Goal: Information Seeking & Learning: Learn about a topic

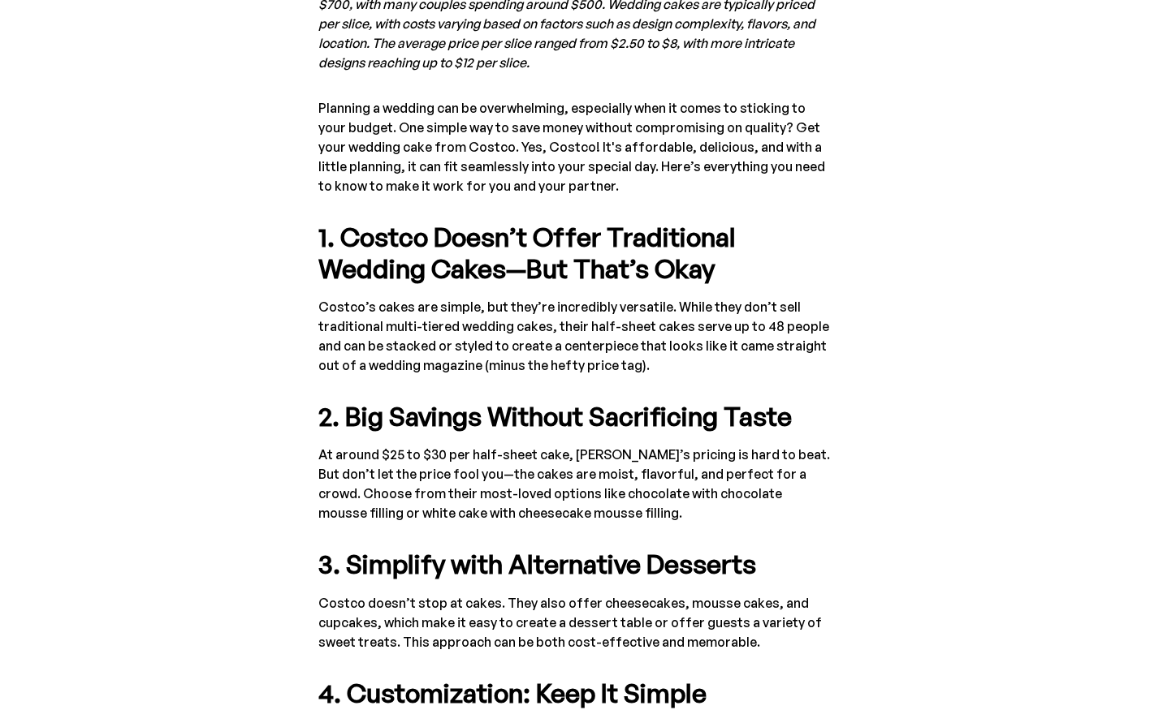
scroll to position [974, 0]
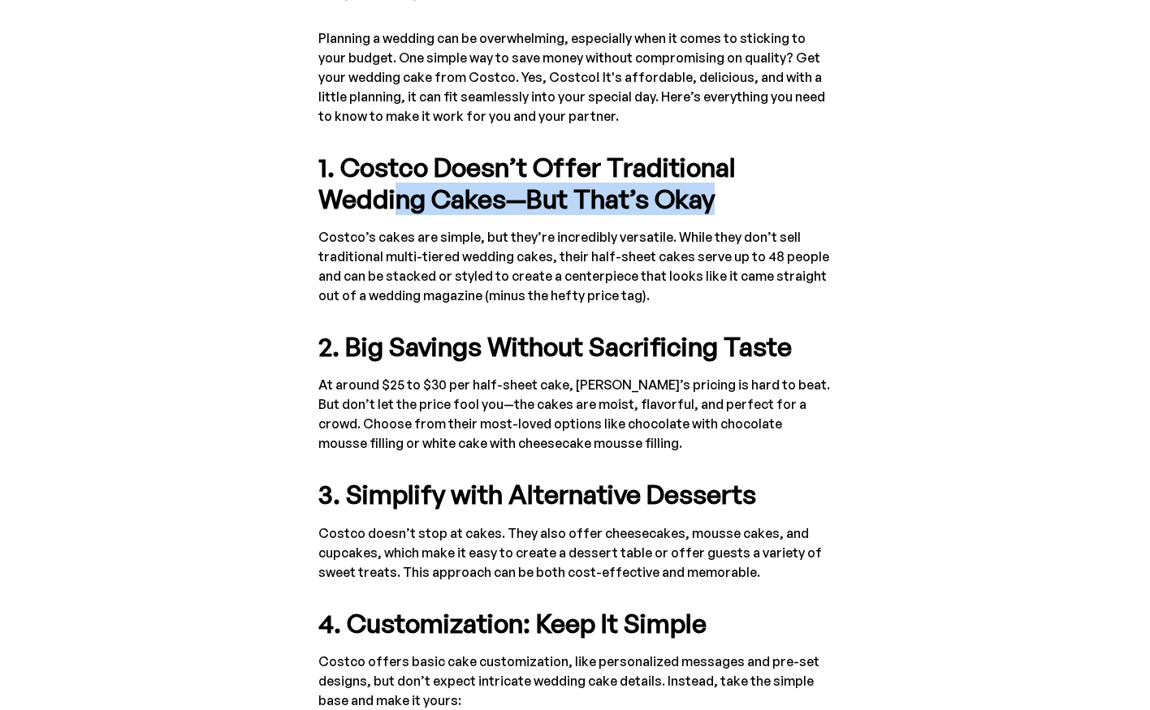
drag, startPoint x: 399, startPoint y: 188, endPoint x: 723, endPoint y: 199, distance: 324.1
click at [723, 199] on h5 "1. Costco Doesn’t Offer Traditional Wedding Cakes—But That’s Okay" at bounding box center [574, 183] width 513 height 63
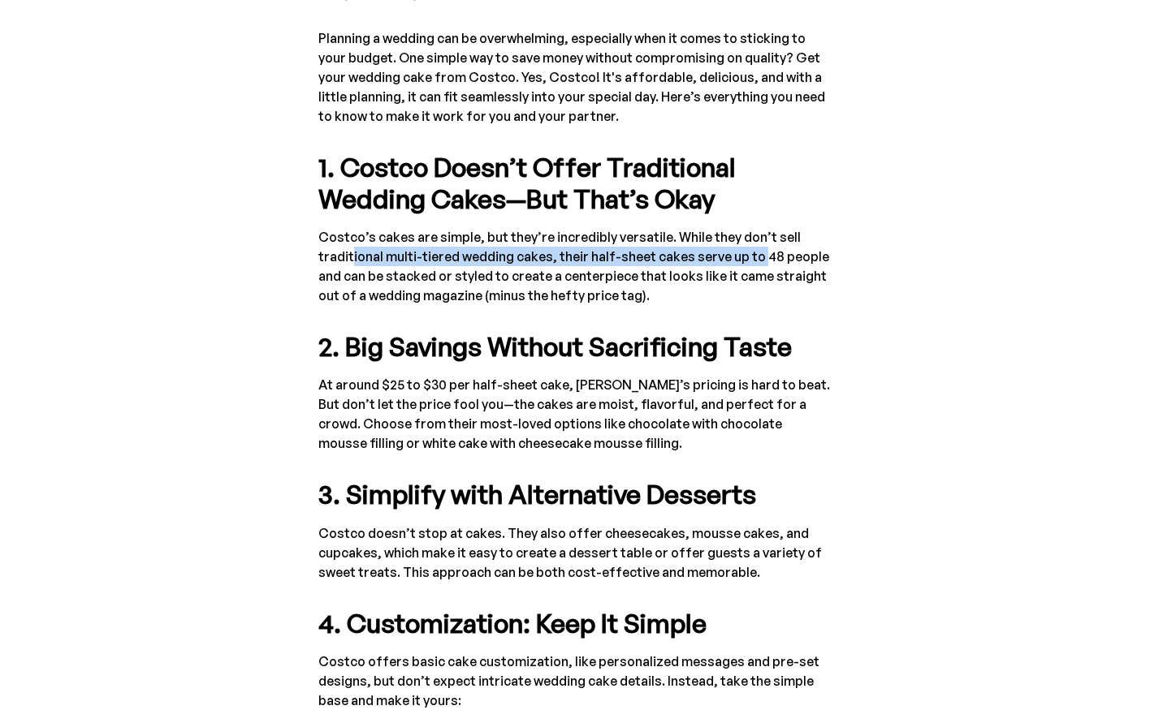
drag, startPoint x: 349, startPoint y: 253, endPoint x: 753, endPoint y: 257, distance: 404.4
click at [753, 257] on p "Costco’s cakes are simple, but they’re incredibly versatile. While they don’t s…" at bounding box center [574, 266] width 513 height 78
click at [735, 262] on p "Costco’s cakes are simple, but they’re incredibly versatile. While they don’t s…" at bounding box center [574, 266] width 513 height 78
click at [547, 278] on p "Costco’s cakes are simple, but they’re incredibly versatile. While they don’t s…" at bounding box center [574, 266] width 513 height 78
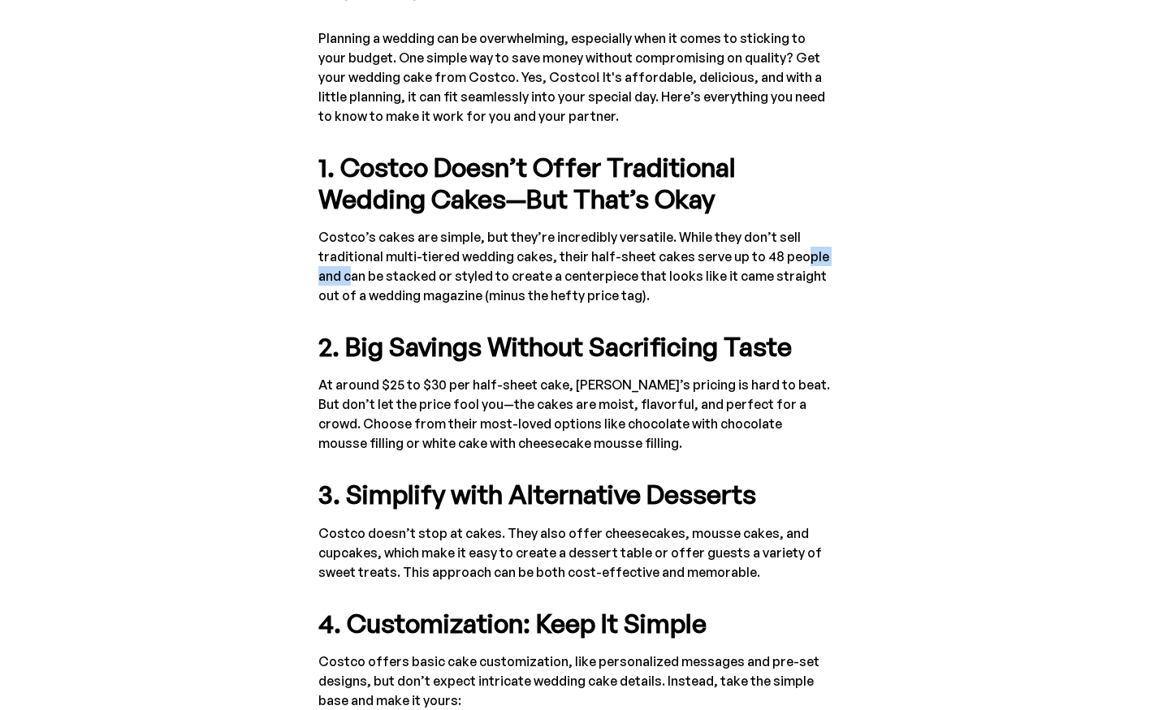
drag, startPoint x: 350, startPoint y: 278, endPoint x: 796, endPoint y: 265, distance: 446.0
click at [796, 265] on p "Costco’s cakes are simple, but they’re incredibly versatile. While they don’t s…" at bounding box center [574, 266] width 513 height 78
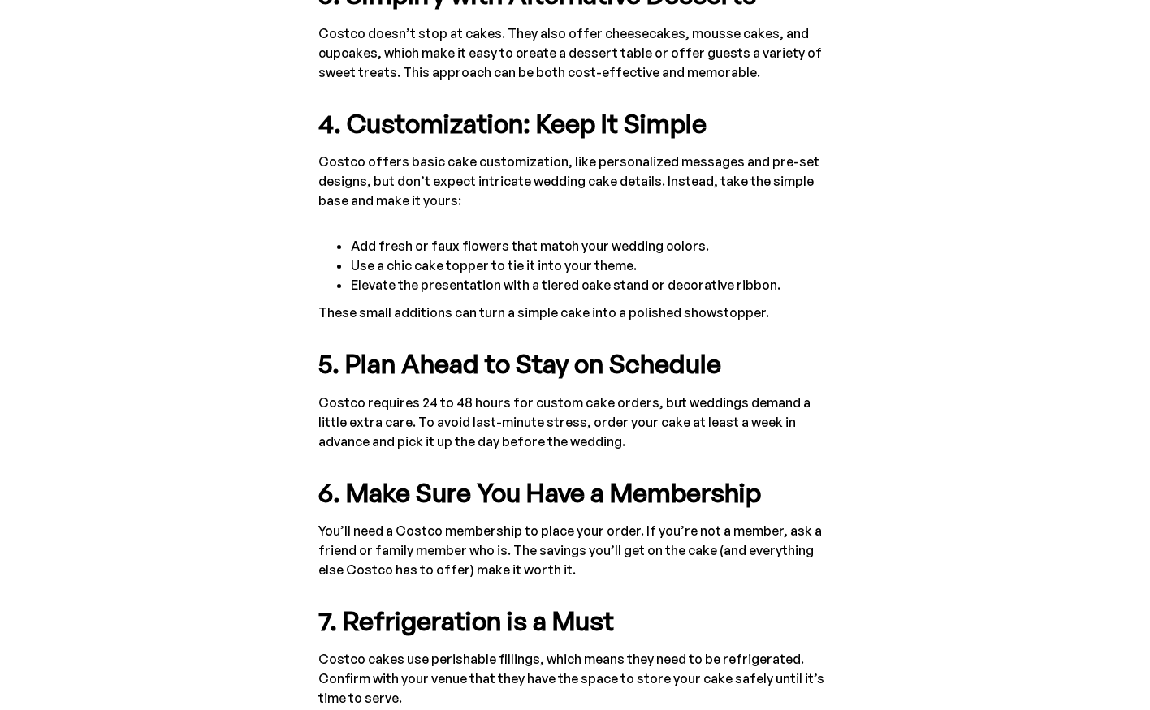
scroll to position [1461, 0]
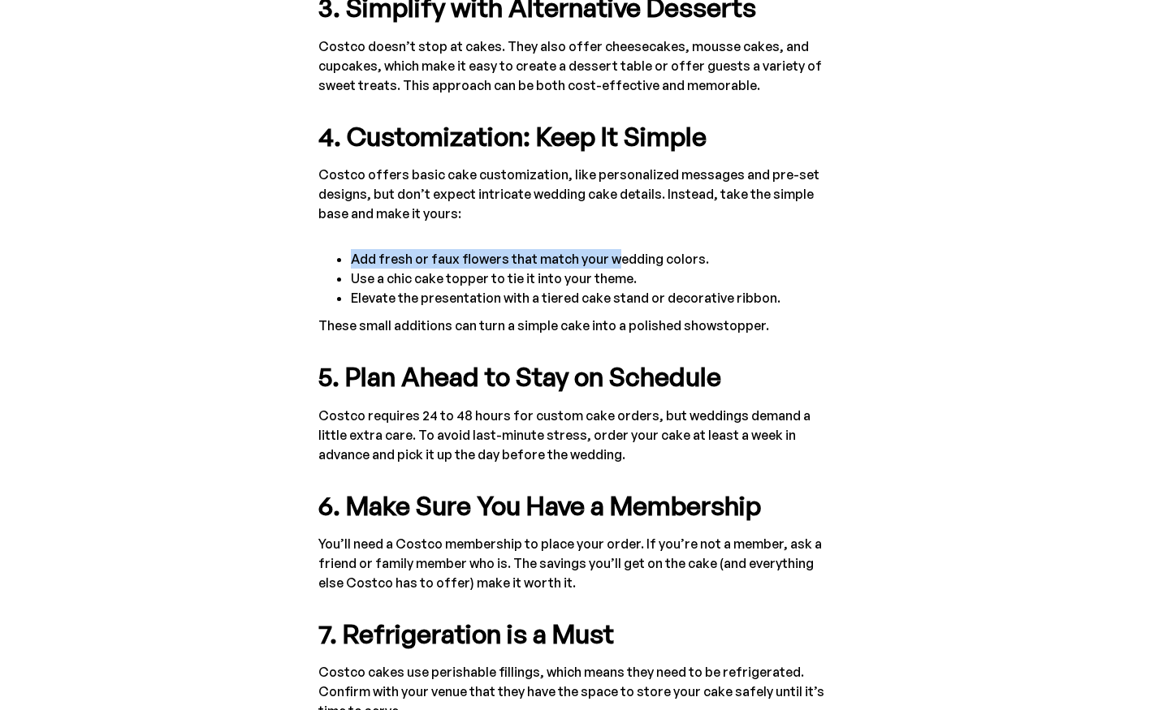
drag, startPoint x: 348, startPoint y: 242, endPoint x: 640, endPoint y: 265, distance: 292.4
click at [632, 265] on div "In [DATE], the average cost of a wedding cake in the United States ranged from …" at bounding box center [574, 388] width 513 height 1940
click at [650, 264] on li "Add fresh or faux flowers that match your wedding colors." at bounding box center [591, 258] width 481 height 19
click at [307, 440] on div "Marriage In [DATE], the average cost of a wedding cake in the United States ran…" at bounding box center [575, 269] width 578 height 2175
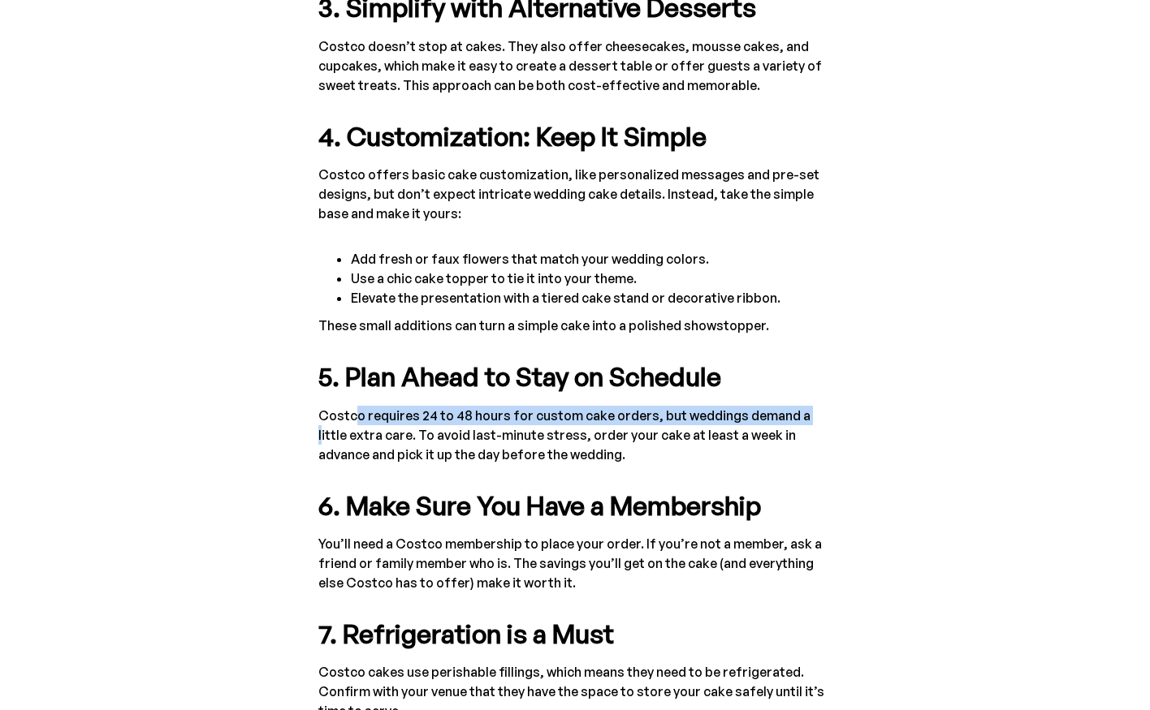
drag, startPoint x: 356, startPoint y: 419, endPoint x: 813, endPoint y: 411, distance: 456.4
click at [811, 411] on p "Costco requires 24 to 48 hours for custom cake orders, but weddings demand a li…" at bounding box center [574, 435] width 513 height 58
click at [813, 412] on p "Costco requires 24 to 48 hours for custom cake orders, but weddings demand a li…" at bounding box center [574, 435] width 513 height 58
click at [403, 469] on div "In [DATE], the average cost of a wedding cake in the United States ranged from …" at bounding box center [574, 388] width 513 height 1940
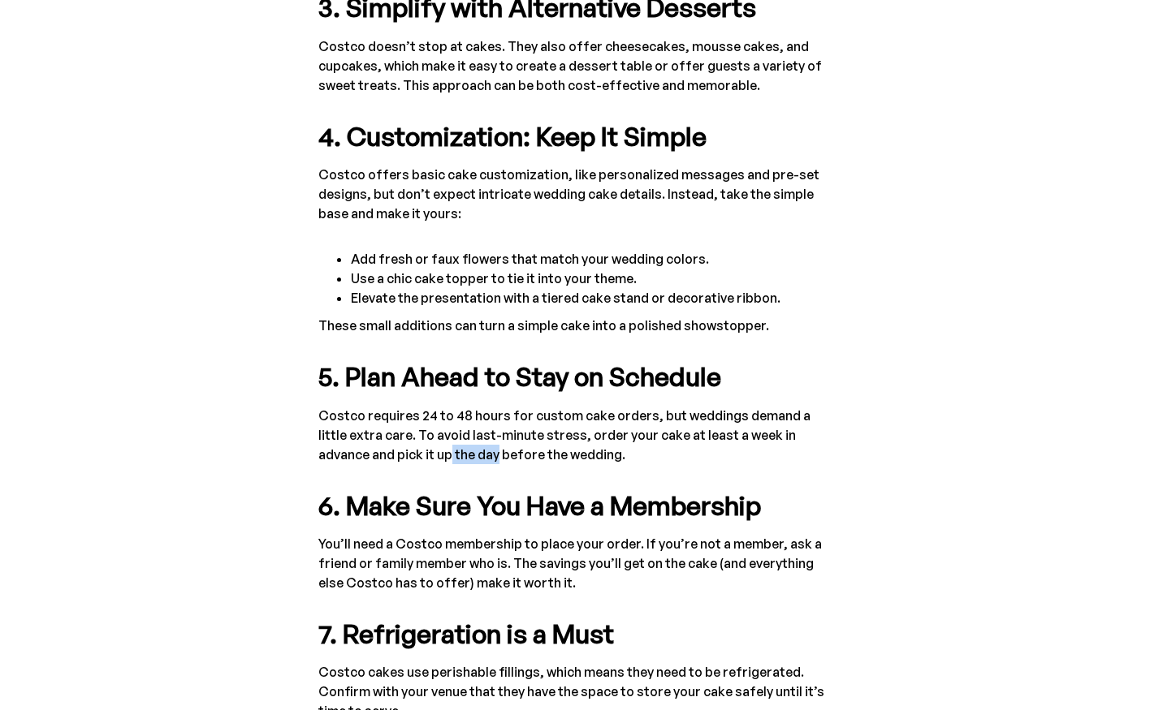
drag, startPoint x: 377, startPoint y: 453, endPoint x: 343, endPoint y: 441, distance: 35.4
click at [417, 447] on p "Costco requires 24 to 48 hours for custom cake orders, but weddings demand a li…" at bounding box center [574, 435] width 513 height 58
click at [342, 441] on p "Costco requires 24 to 48 hours for custom cake orders, but weddings demand a li…" at bounding box center [574, 435] width 513 height 58
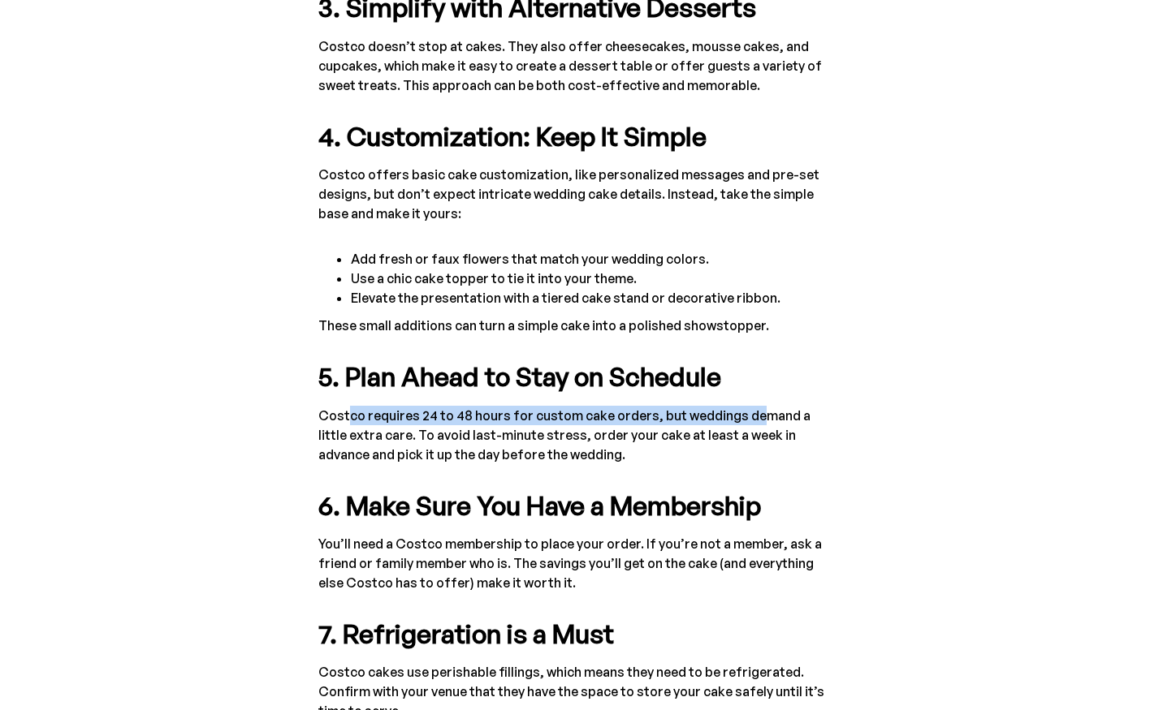
drag, startPoint x: 365, startPoint y: 420, endPoint x: 761, endPoint y: 419, distance: 396.2
click at [761, 419] on p "Costco requires 24 to 48 hours for custom cake orders, but weddings demand a li…" at bounding box center [574, 435] width 513 height 58
click at [764, 419] on p "Costco requires 24 to 48 hours for custom cake orders, but weddings demand a li…" at bounding box center [574, 435] width 513 height 58
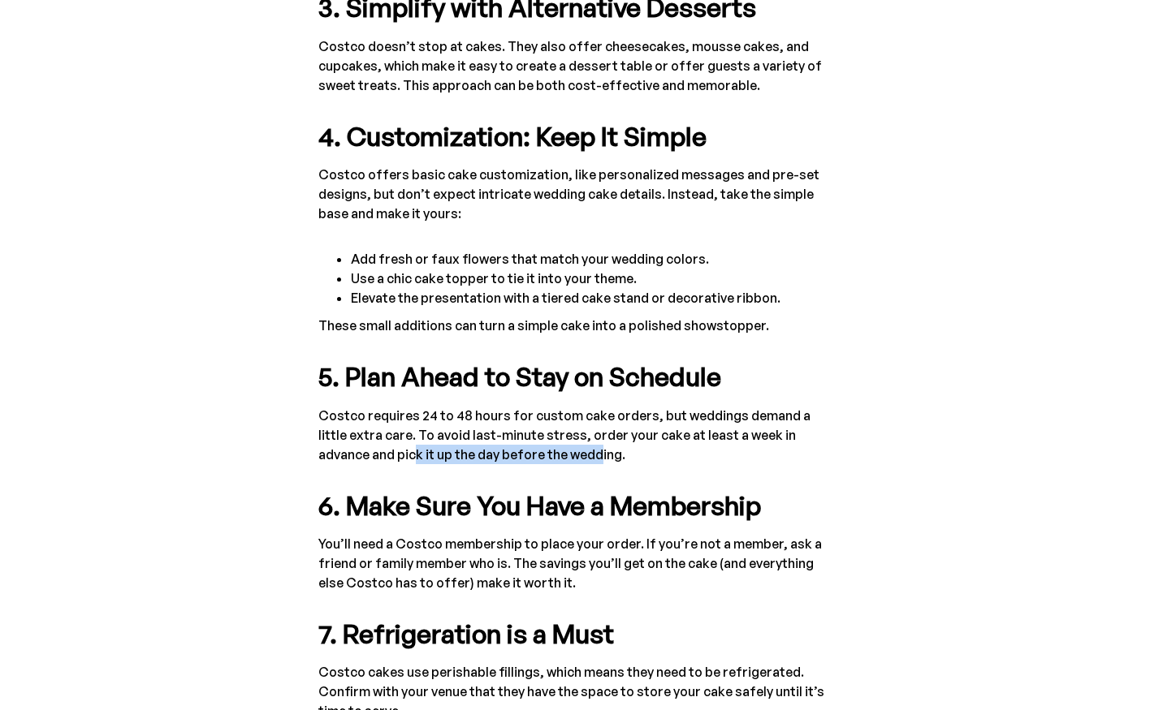
drag, startPoint x: 335, startPoint y: 449, endPoint x: 520, endPoint y: 444, distance: 185.2
click at [520, 445] on p "Costco requires 24 to 48 hours for custom cake orders, but weddings demand a li…" at bounding box center [574, 435] width 513 height 58
click at [520, 444] on p "Costco requires 24 to 48 hours for custom cake orders, but weddings demand a li…" at bounding box center [574, 435] width 513 height 58
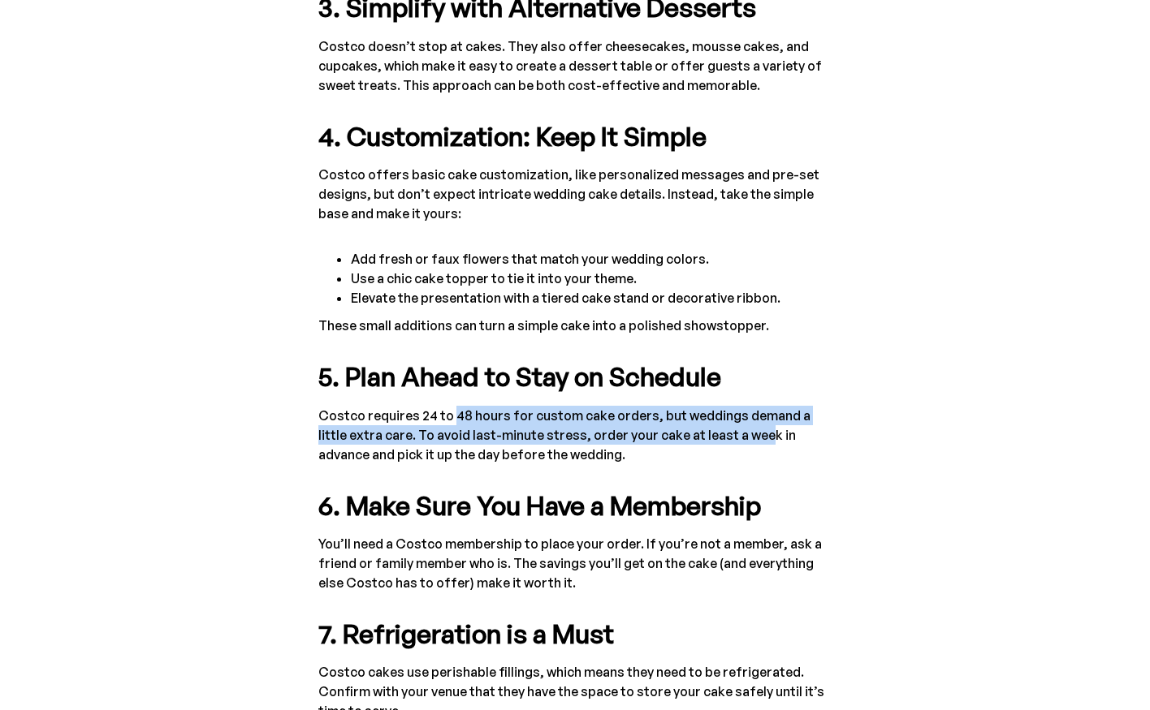
drag, startPoint x: 454, startPoint y: 425, endPoint x: 788, endPoint y: 428, distance: 333.7
click at [785, 428] on p "Costco requires 24 to 48 hours for custom cake orders, but weddings demand a li…" at bounding box center [574, 435] width 513 height 58
click at [788, 428] on p "Costco requires 24 to 48 hours for custom cake orders, but weddings demand a li…" at bounding box center [574, 435] width 513 height 58
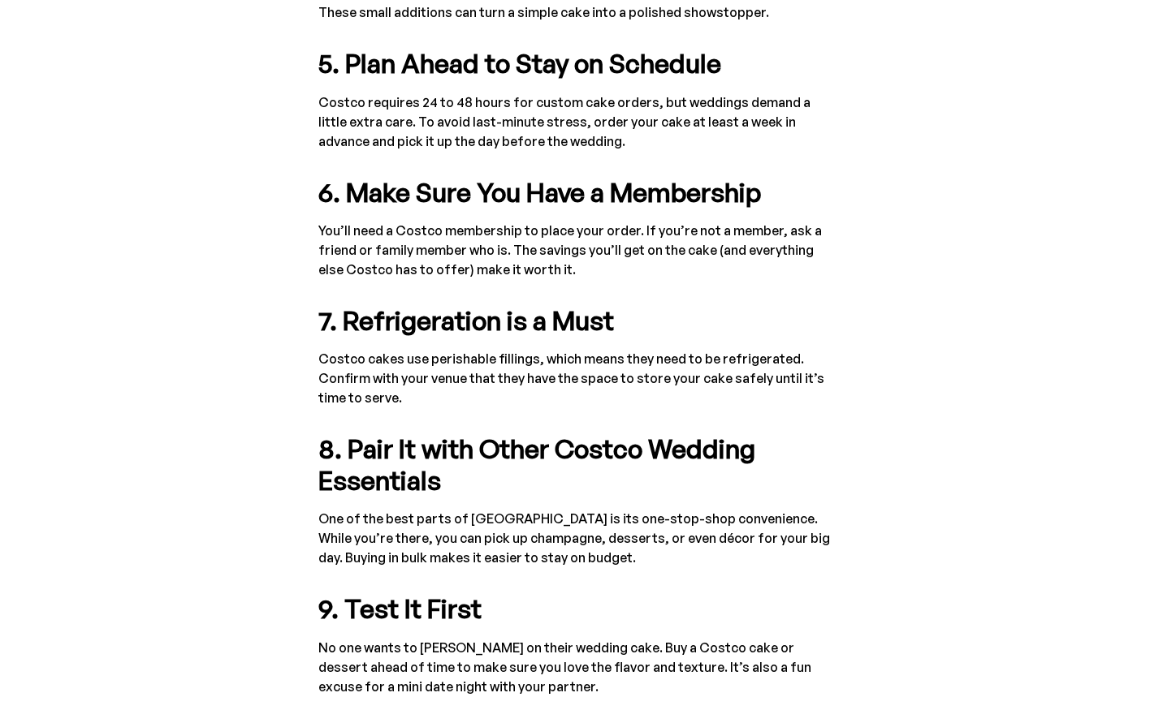
scroll to position [1786, 0]
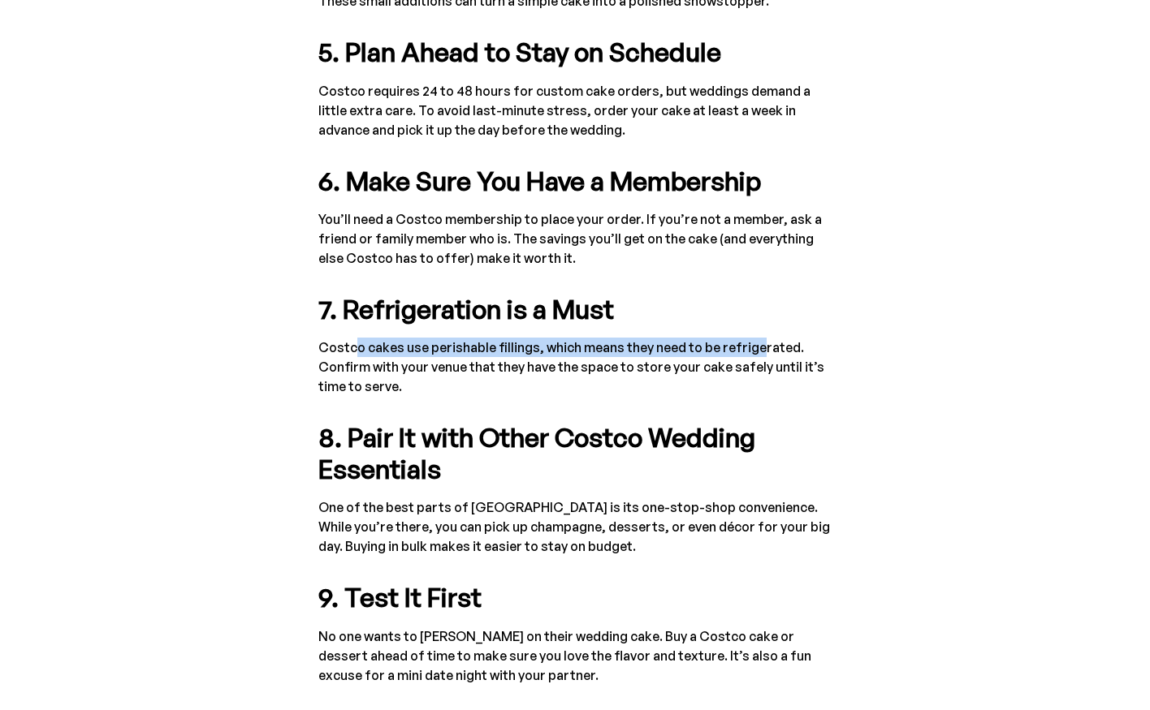
drag, startPoint x: 371, startPoint y: 335, endPoint x: 784, endPoint y: 342, distance: 412.5
click at [773, 343] on div "In [DATE], the average cost of a wedding cake in the United States ranged from …" at bounding box center [574, 63] width 513 height 1940
click at [784, 342] on p "Costco cakes use perishable fillings, which means they need to be refrigerated.…" at bounding box center [574, 367] width 513 height 58
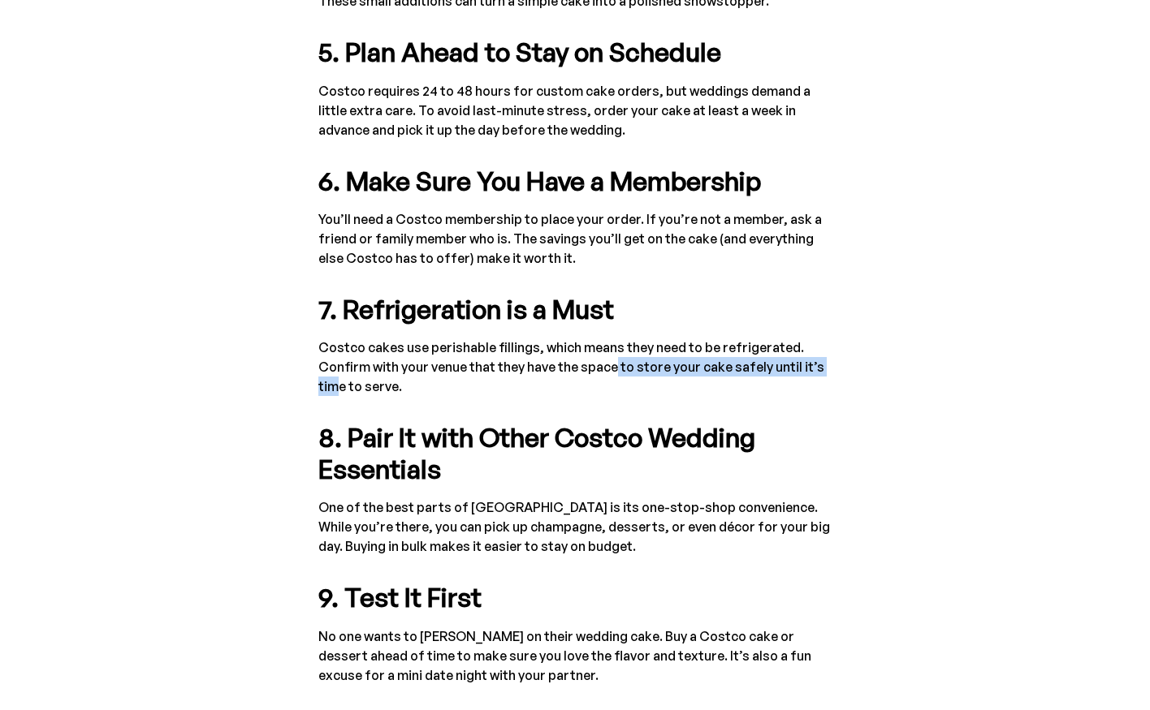
drag, startPoint x: 335, startPoint y: 386, endPoint x: 624, endPoint y: 373, distance: 290.2
click at [623, 373] on p "Costco cakes use perishable fillings, which means they need to be refrigerated.…" at bounding box center [574, 367] width 513 height 58
click at [624, 373] on p "Costco cakes use perishable fillings, which means they need to be refrigerated.…" at bounding box center [574, 367] width 513 height 58
click at [413, 503] on p "One of the best parts of [GEOGRAPHIC_DATA] is its one-stop-shop convenience. Wh…" at bounding box center [574, 527] width 513 height 58
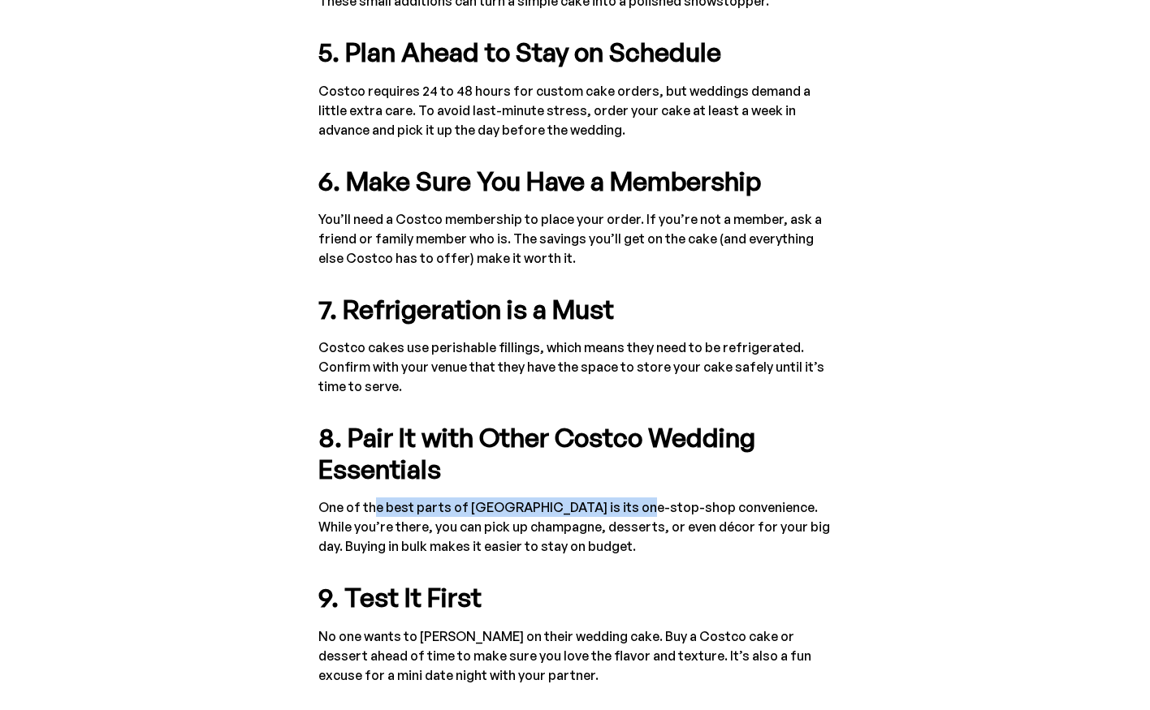
drag, startPoint x: 386, startPoint y: 499, endPoint x: 689, endPoint y: 498, distance: 303.7
click at [689, 498] on p "One of the best parts of [GEOGRAPHIC_DATA] is its one-stop-shop convenience. Wh…" at bounding box center [574, 527] width 513 height 58
click at [692, 494] on div "In [DATE], the average cost of a wedding cake in the United States ranged from …" at bounding box center [574, 63] width 513 height 1940
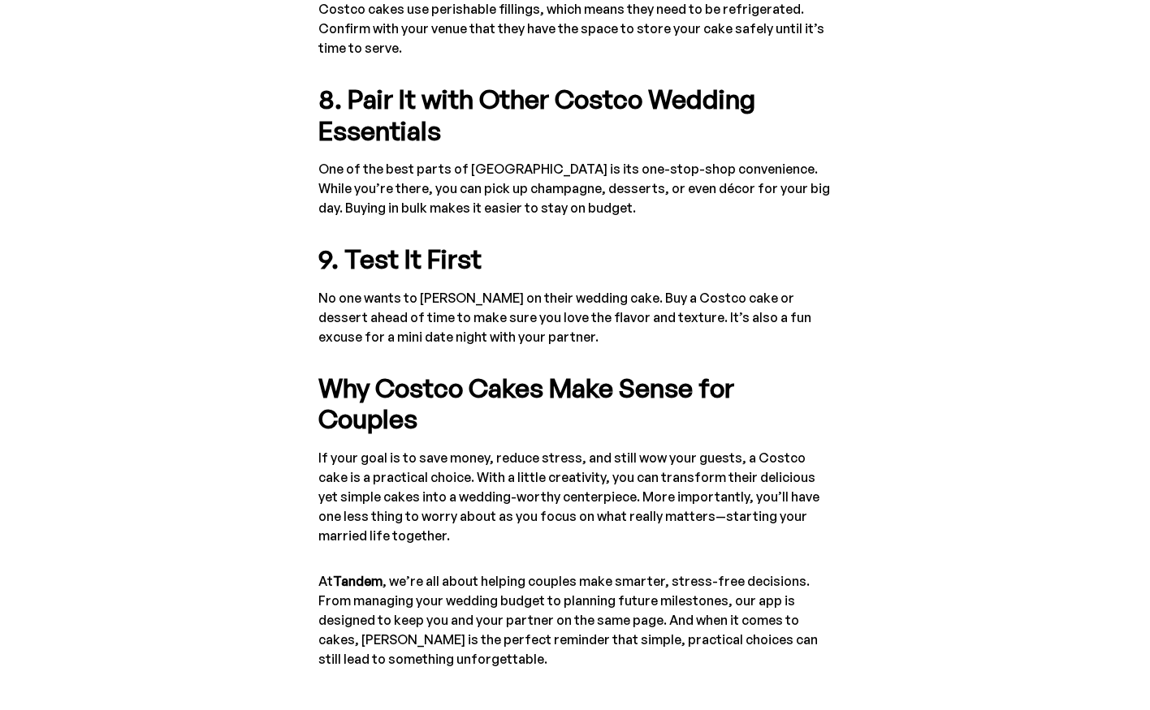
scroll to position [2192, 0]
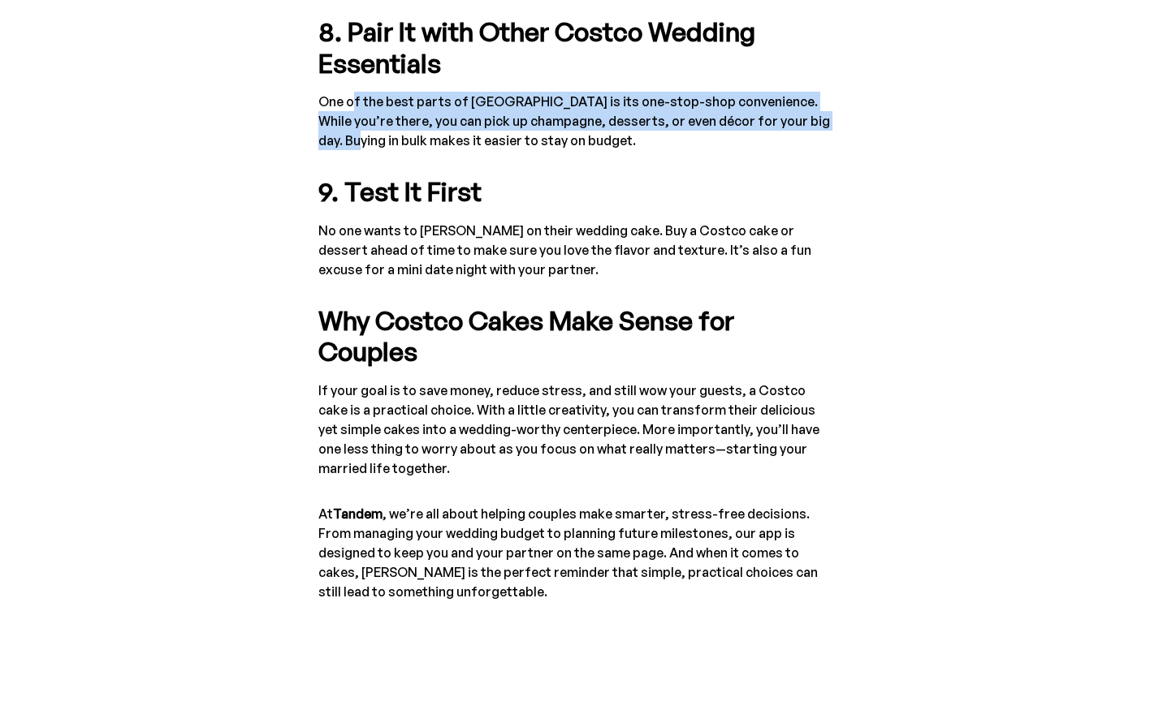
drag, startPoint x: 413, startPoint y: 99, endPoint x: 807, endPoint y: 113, distance: 394.0
click at [807, 113] on p "One of the best parts of [GEOGRAPHIC_DATA] is its one-stop-shop convenience. Wh…" at bounding box center [574, 121] width 513 height 58
click at [451, 179] on strong "9. Test It First" at bounding box center [399, 191] width 163 height 32
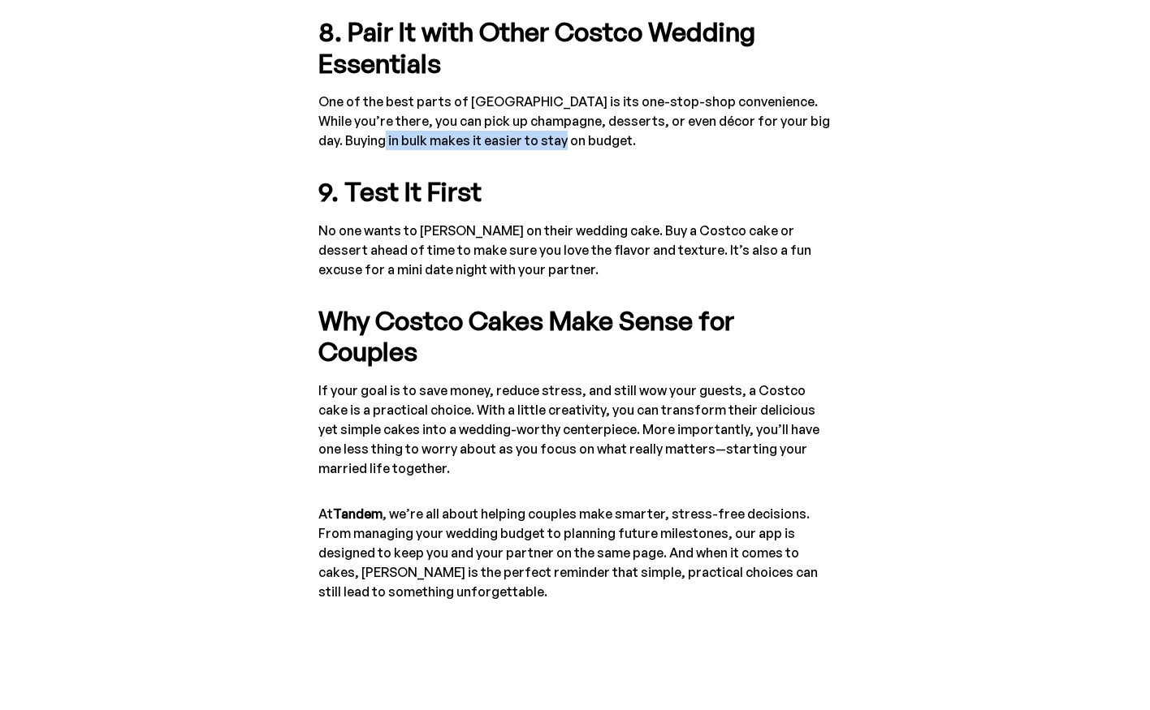
drag, startPoint x: 338, startPoint y: 133, endPoint x: 632, endPoint y: 131, distance: 294.7
click at [631, 130] on p "One of the best parts of [GEOGRAPHIC_DATA] is its one-stop-shop convenience. Wh…" at bounding box center [574, 121] width 513 height 58
click at [632, 132] on p "One of the best parts of [GEOGRAPHIC_DATA] is its one-stop-shop convenience. Wh…" at bounding box center [574, 121] width 513 height 58
